Goal: Obtain resource: Download file/media

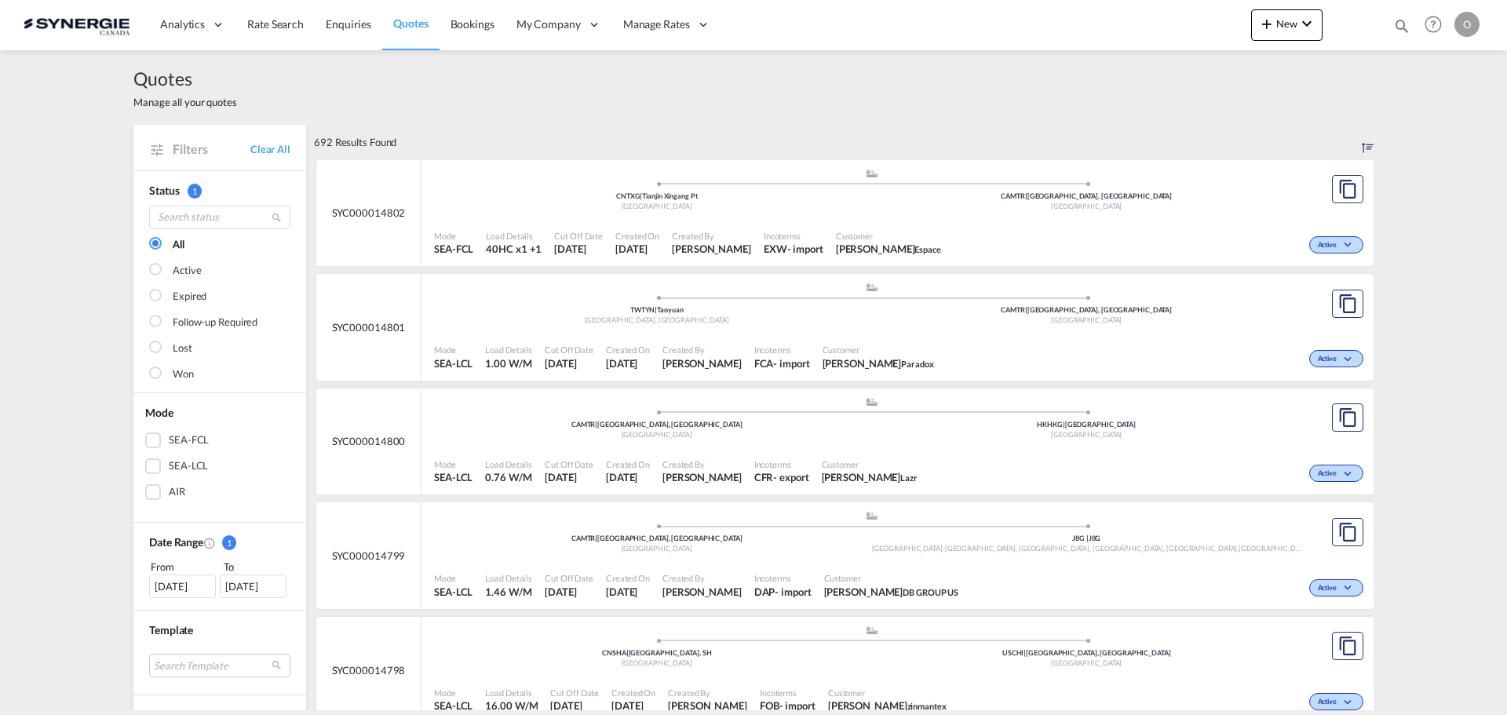
click at [1401, 24] on md-icon "icon-magnify" at bounding box center [1401, 25] width 17 height 17
click at [1129, 31] on select "Bookings Quotes Enquiries" at bounding box center [1152, 26] width 75 height 28
select select "Quotes"
click at [1115, 12] on select "Bookings Quotes Enquiries" at bounding box center [1152, 26] width 75 height 28
paste input "SYC000012741"
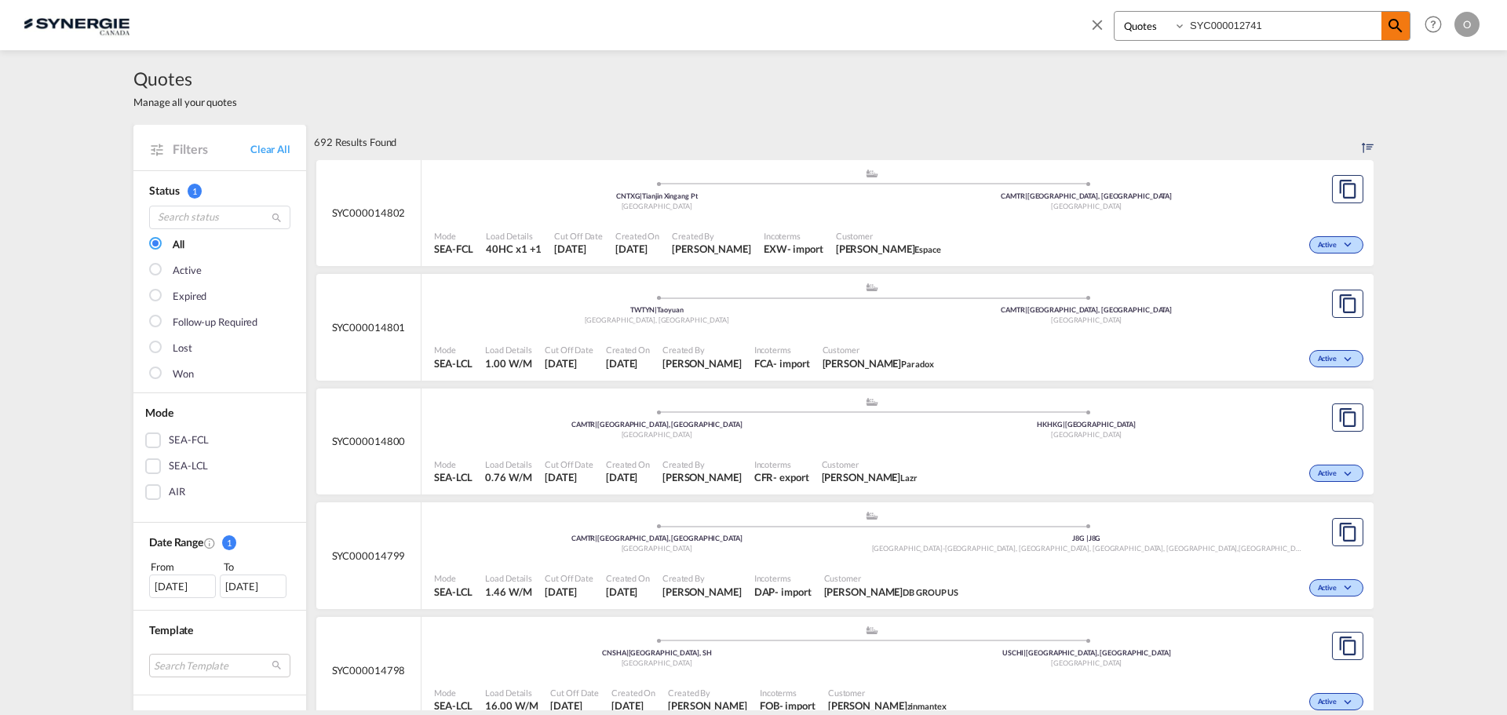
type input "SYC000012741"
click at [1398, 29] on md-icon "icon-magnify" at bounding box center [1395, 25] width 19 height 19
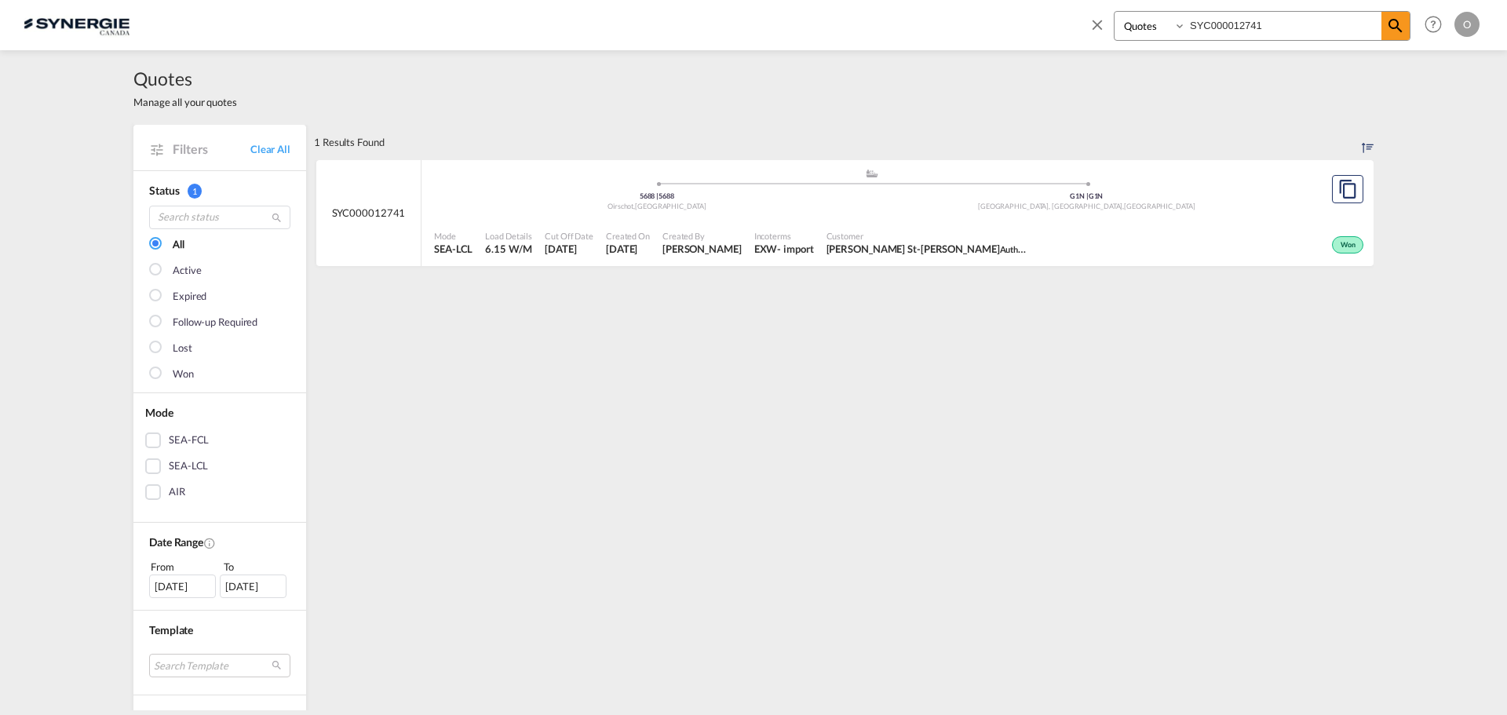
click at [600, 249] on div "Created On 26 Jun 2025" at bounding box center [628, 243] width 57 height 39
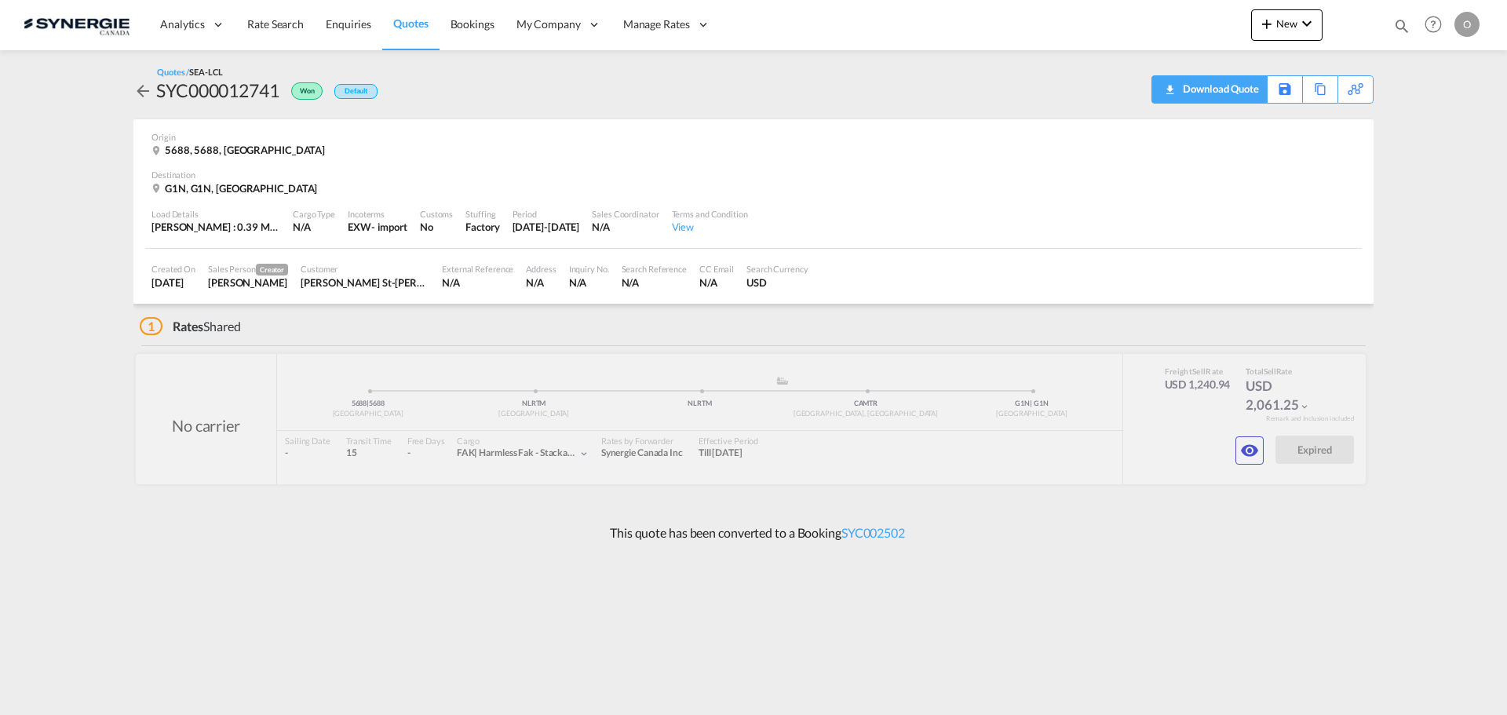
click at [1247, 89] on div "Download Quote" at bounding box center [1219, 88] width 80 height 25
click at [1397, 21] on md-icon "icon-magnify" at bounding box center [1401, 25] width 17 height 17
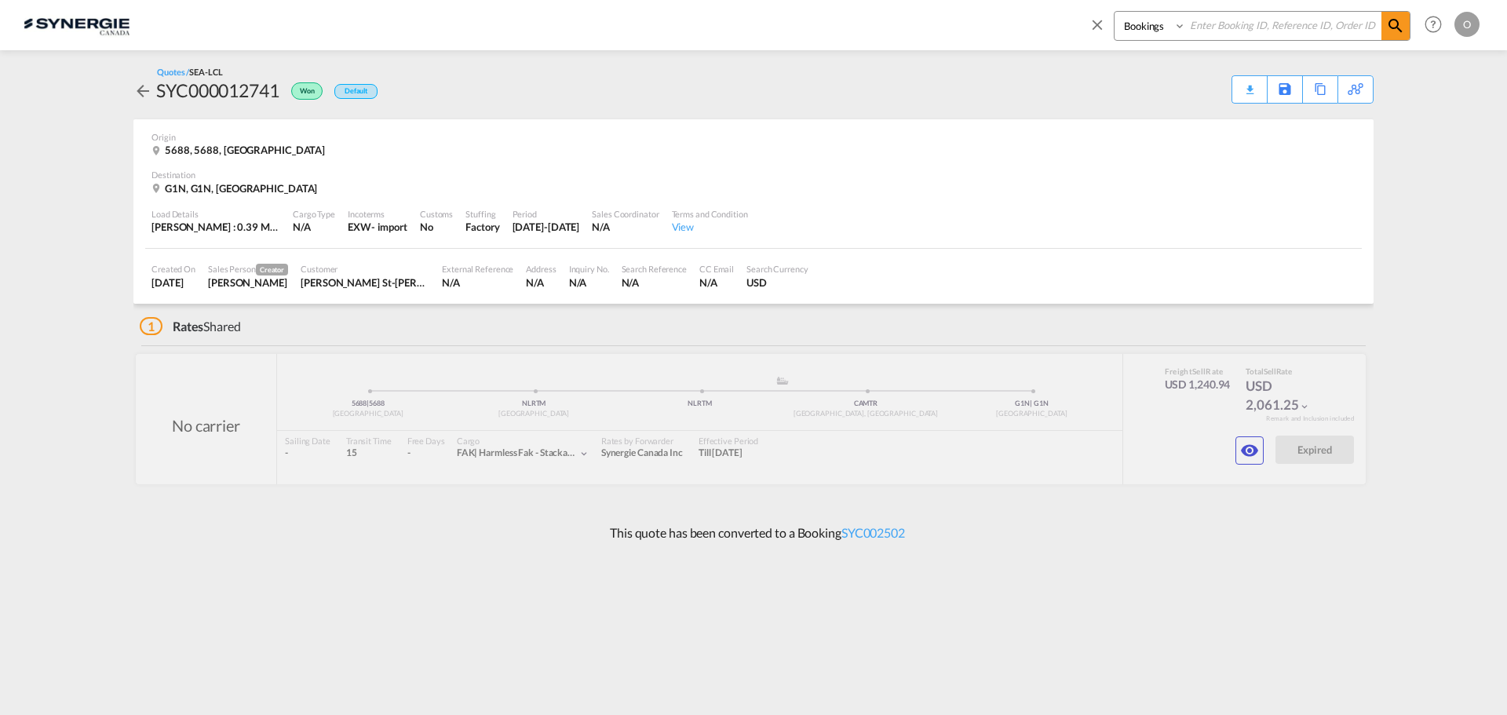
click at [1147, 28] on select "Bookings Quotes Enquiries" at bounding box center [1152, 26] width 75 height 28
select select "Quotes"
click at [1115, 12] on select "Bookings Quotes Enquiries" at bounding box center [1152, 26] width 75 height 28
click at [1271, 18] on input at bounding box center [1283, 25] width 195 height 27
paste input "SYC000013609"
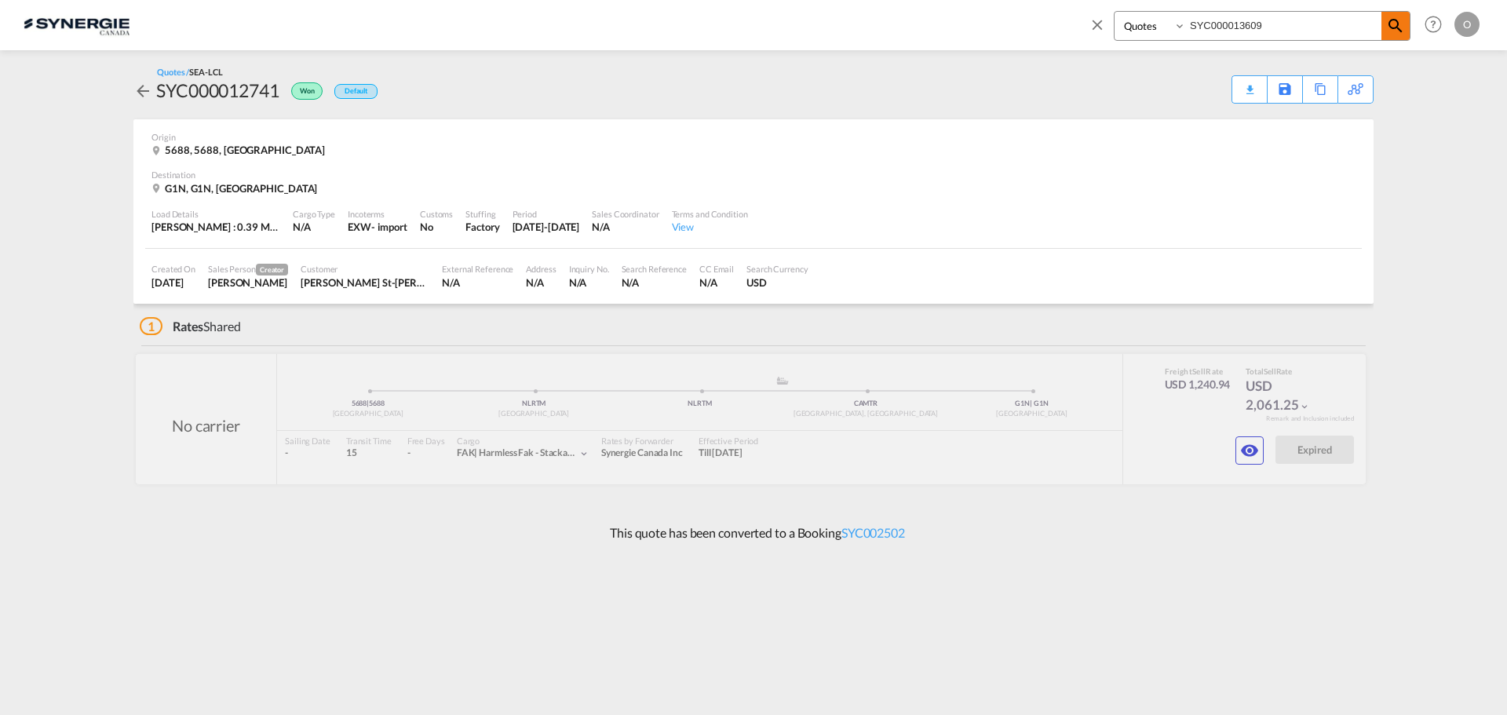
type input "SYC000013609"
click at [1406, 25] on span at bounding box center [1395, 26] width 28 height 28
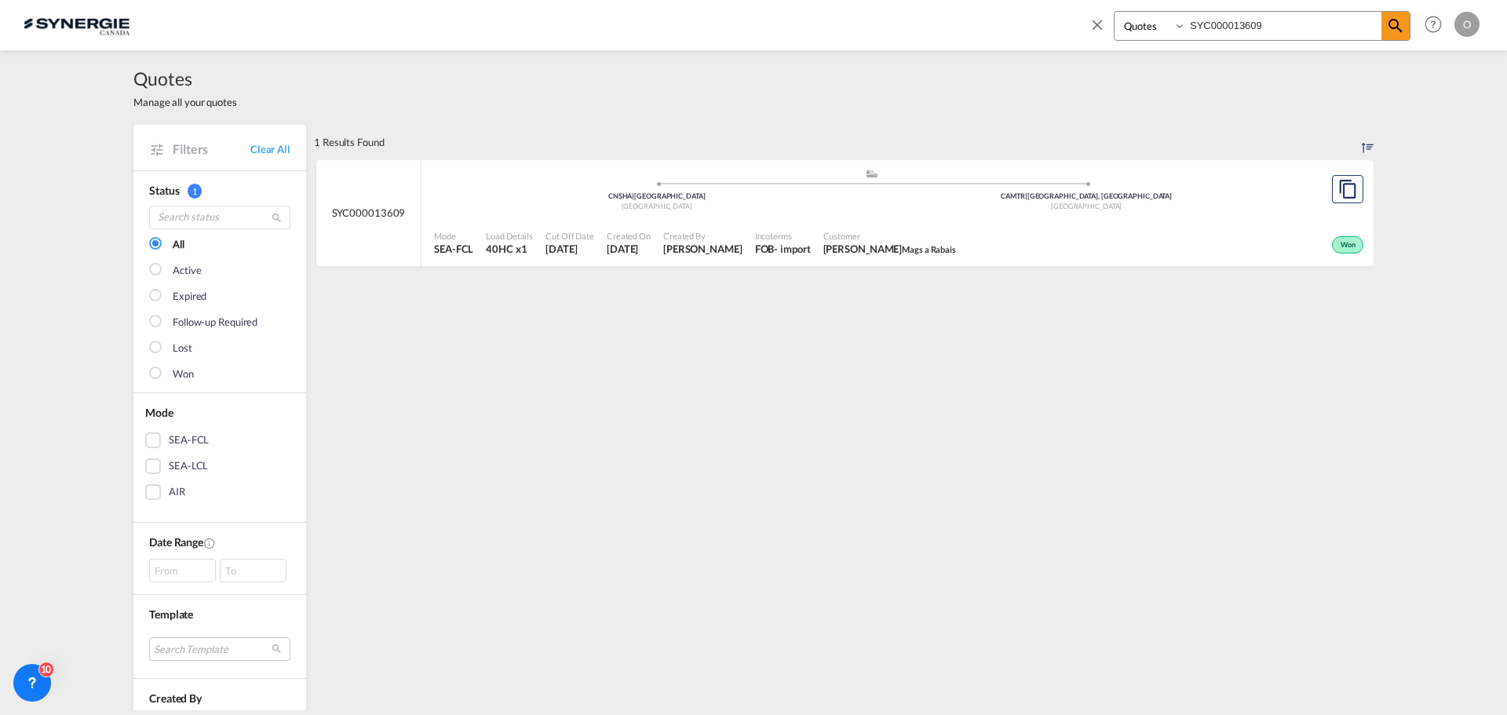
click at [720, 250] on span "[PERSON_NAME]" at bounding box center [702, 249] width 79 height 14
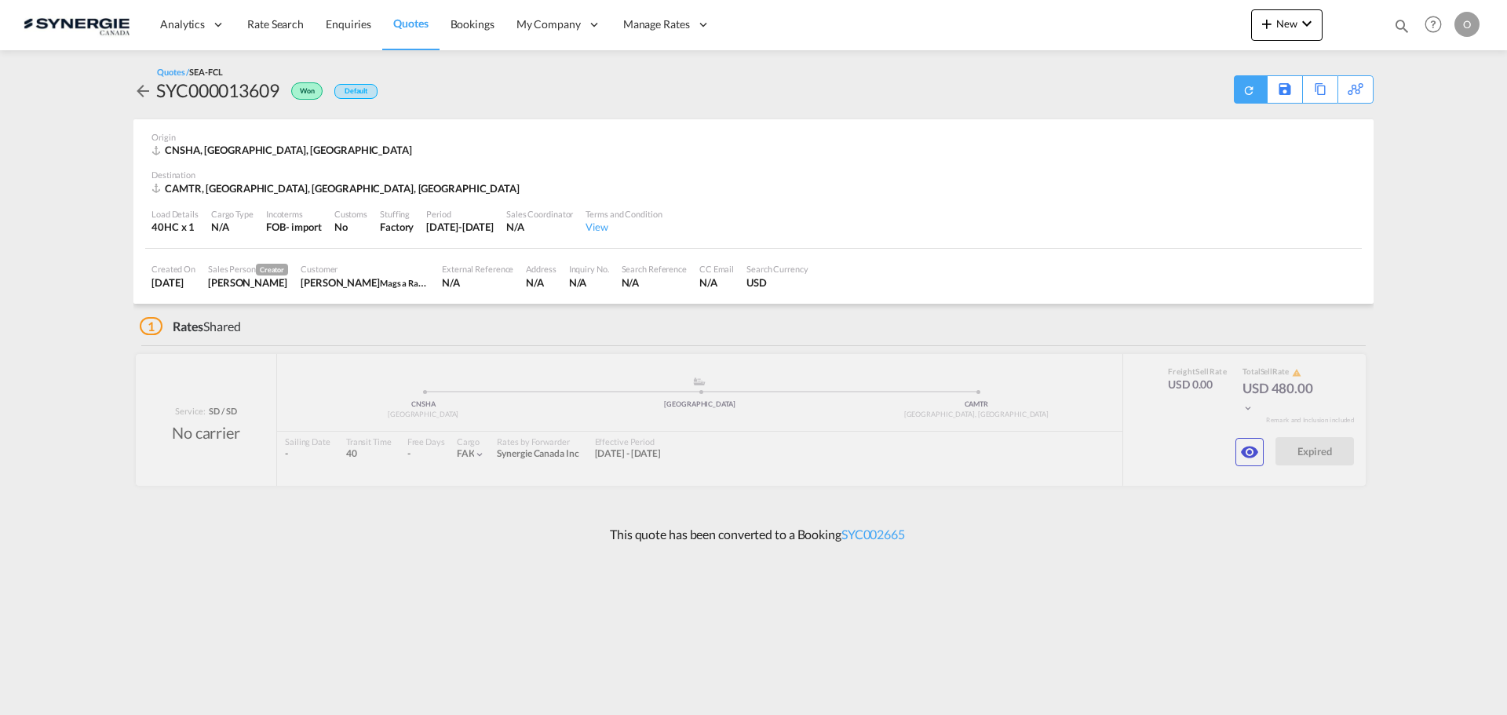
click at [1241, 87] on md-icon "icon-refresh" at bounding box center [1249, 90] width 16 height 16
click at [1167, 87] on md-icon "icon-download" at bounding box center [1169, 84] width 19 height 12
